Goal: Information Seeking & Learning: Learn about a topic

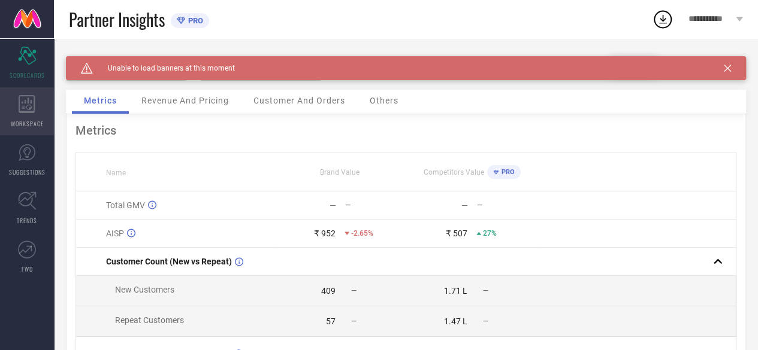
click at [31, 107] on icon at bounding box center [27, 104] width 16 height 18
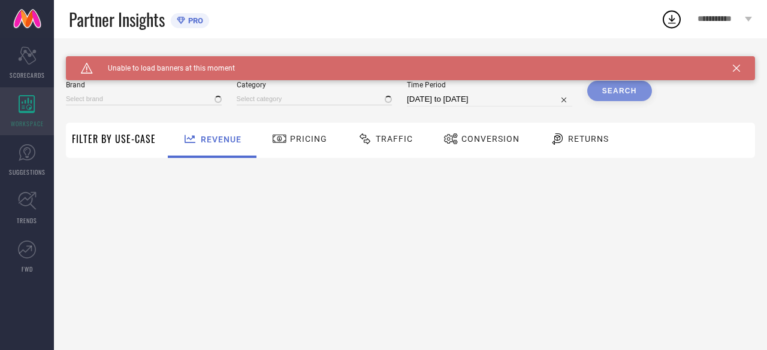
type input "TRYMISFIT"
type input "All"
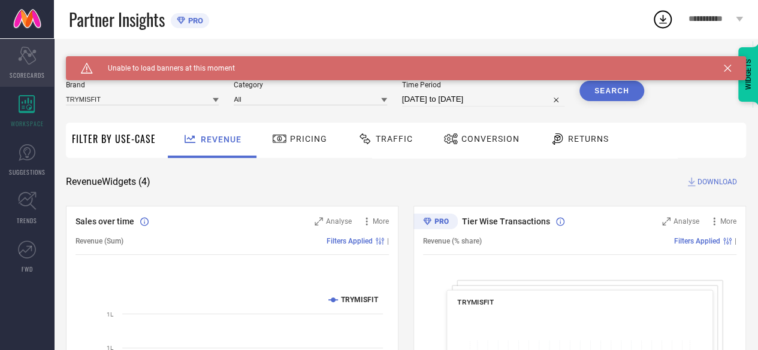
click at [25, 65] on div "Scorecard SCORECARDS" at bounding box center [27, 63] width 54 height 48
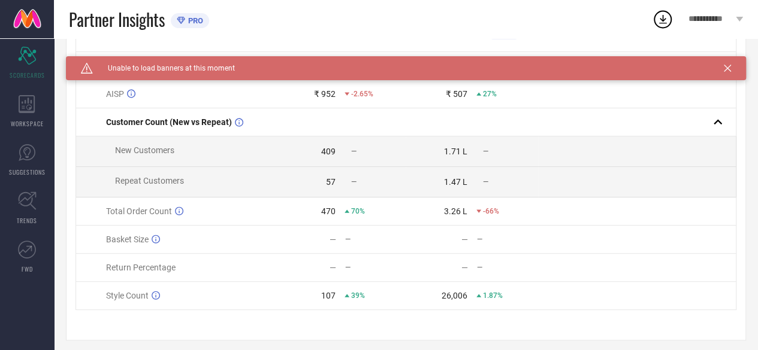
scroll to position [150, 0]
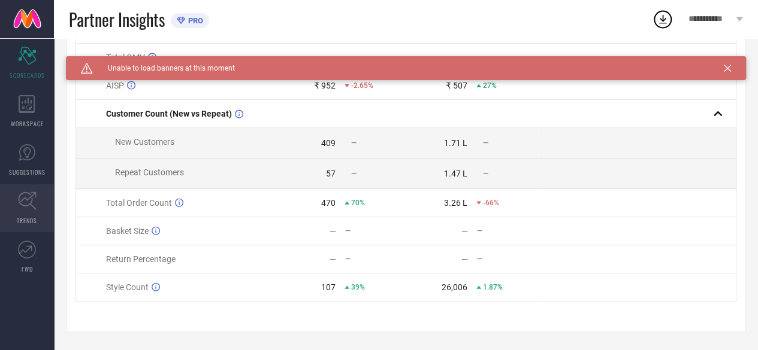
click at [34, 204] on icon at bounding box center [27, 201] width 19 height 19
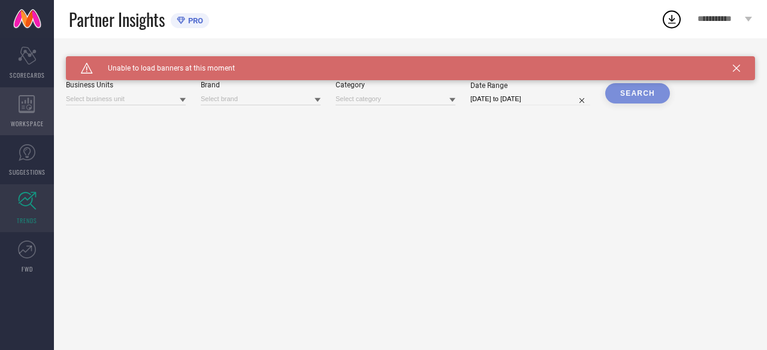
click at [35, 111] on icon at bounding box center [27, 104] width 17 height 18
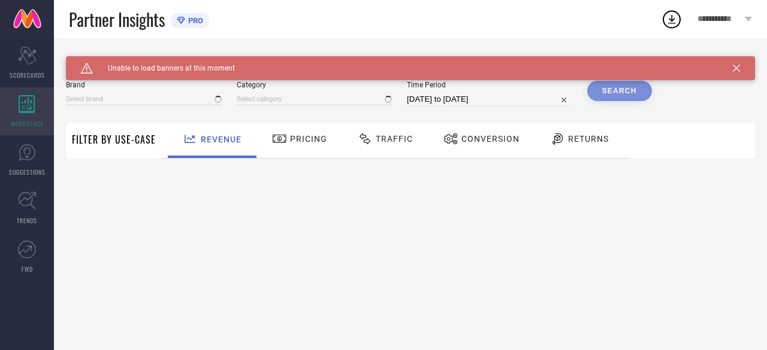
type input "TRYMISFIT"
type input "All"
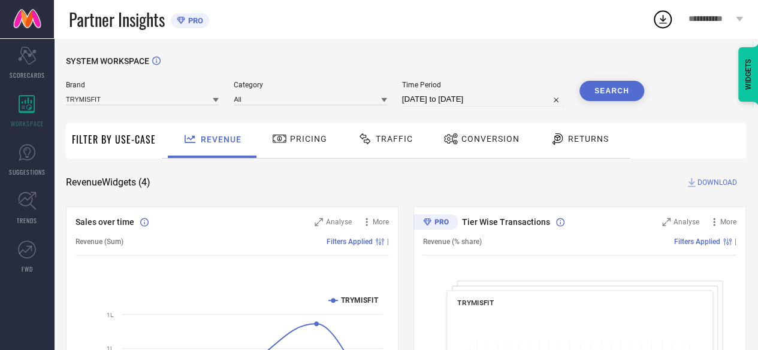
click at [570, 141] on span "Returns" at bounding box center [588, 139] width 41 height 10
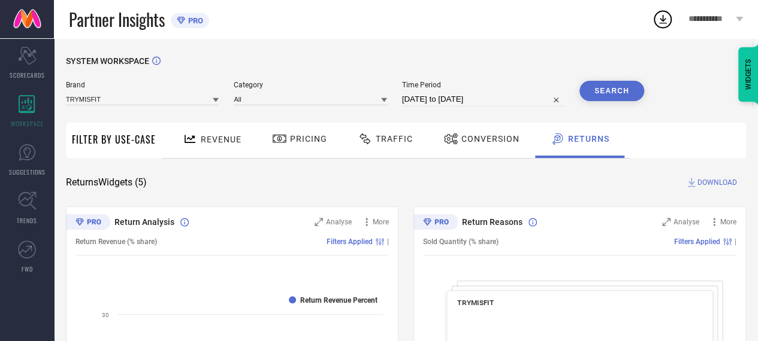
click at [477, 95] on input "[DATE] to [DATE]" at bounding box center [483, 99] width 162 height 14
select select "8"
select select "2025"
select select "9"
select select "2025"
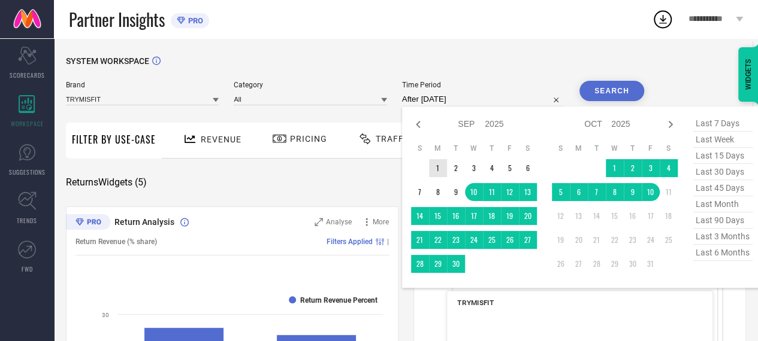
click at [434, 165] on td "1" at bounding box center [438, 168] width 18 height 18
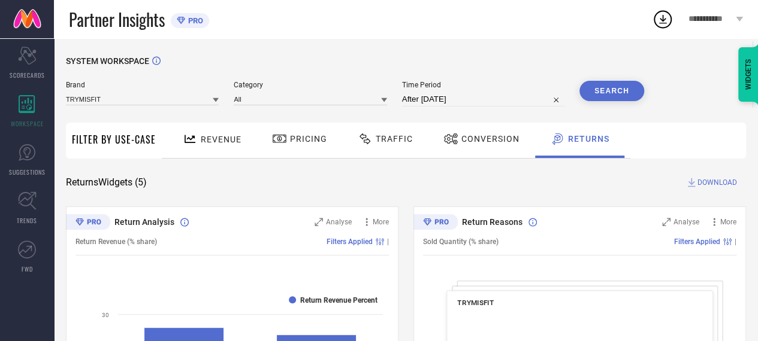
type input "[DATE] to [DATE]"
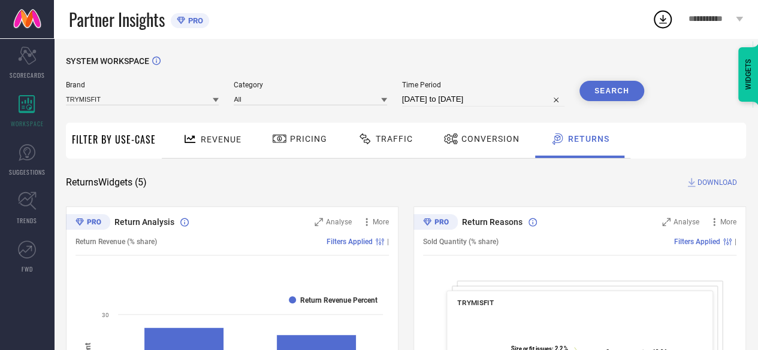
click at [610, 92] on button "Search" at bounding box center [611, 91] width 65 height 20
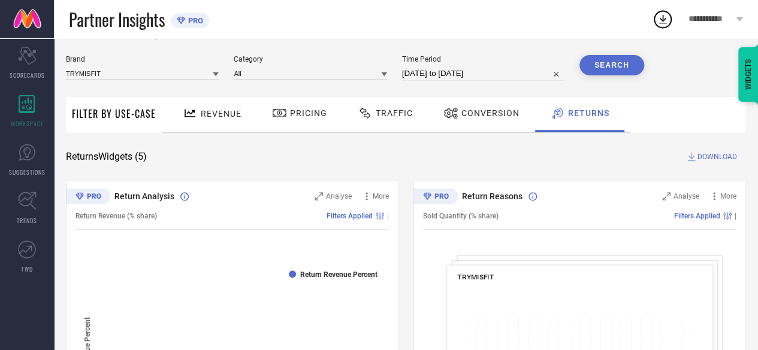
scroll to position [24, 0]
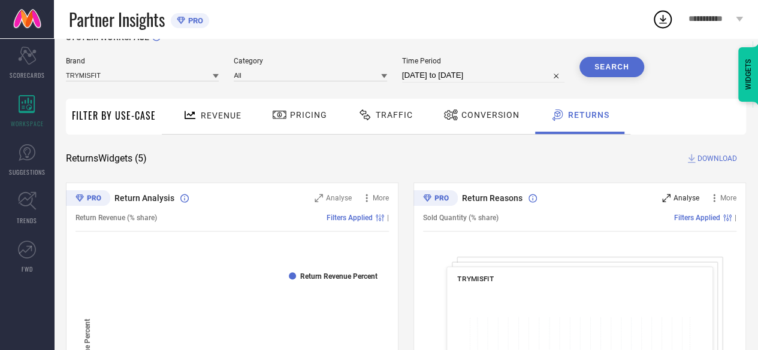
click at [676, 196] on span "Analyse" at bounding box center [686, 198] width 26 height 8
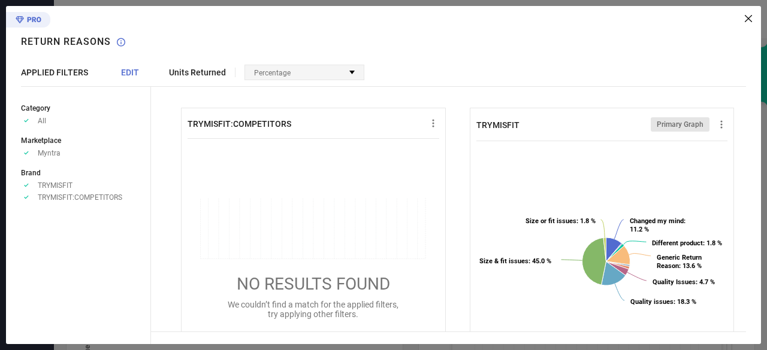
click at [351, 68] on div "Percentage" at bounding box center [304, 72] width 119 height 14
click at [484, 65] on div "Units Returned Percentage No options available" at bounding box center [456, 73] width 610 height 16
click at [747, 20] on icon at bounding box center [747, 18] width 7 height 7
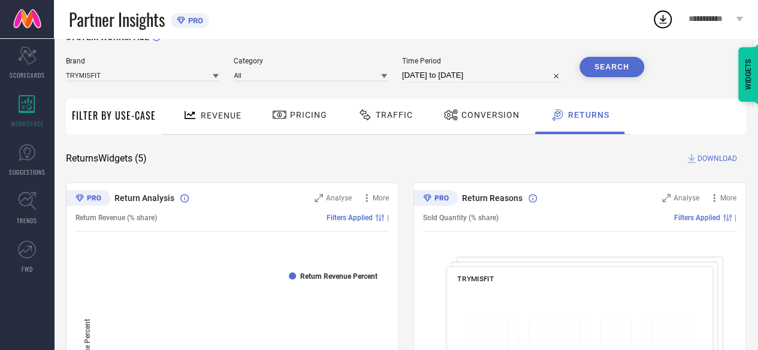
click at [668, 193] on div "Analyse" at bounding box center [680, 198] width 37 height 12
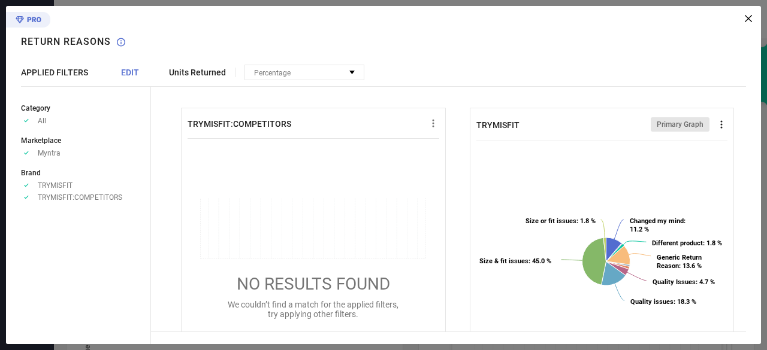
click at [715, 122] on icon at bounding box center [721, 125] width 12 height 12
click at [506, 158] on rect at bounding box center [599, 261] width 247 height 240
click at [306, 77] on div "Percentage" at bounding box center [304, 72] width 119 height 14
click at [300, 87] on span "No options available" at bounding box center [290, 87] width 67 height 8
click at [84, 87] on div "Category Approve /Deselected All Marketplace Approve /Deselected Myntra Brand A…" at bounding box center [86, 215] width 130 height 258
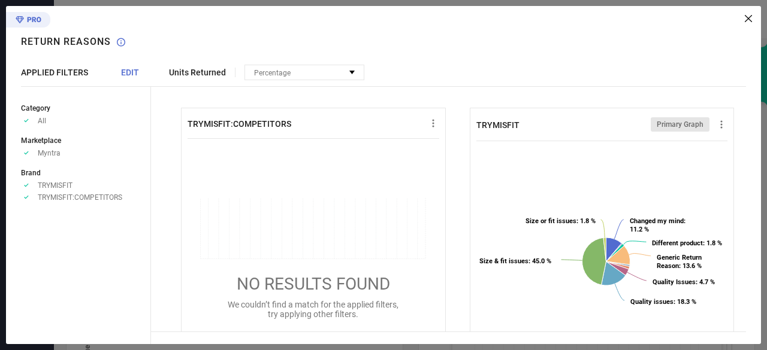
click at [744, 17] on icon at bounding box center [747, 18] width 7 height 7
